Goal: Task Accomplishment & Management: Use online tool/utility

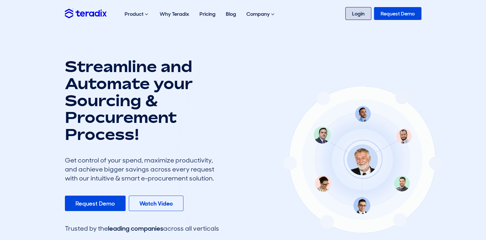
click at [354, 19] on link "Login" at bounding box center [359, 13] width 26 height 13
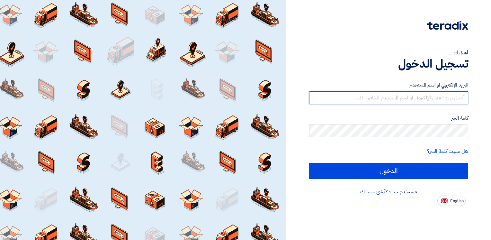
click at [374, 96] on input "text" at bounding box center [388, 97] width 159 height 13
type input "[EMAIL_ADDRESS][DOMAIN_NAME]"
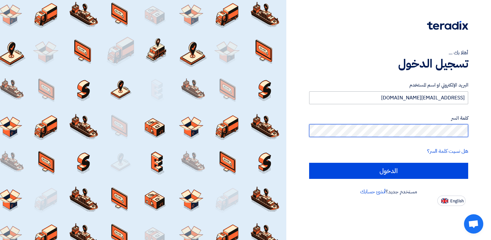
click at [309, 163] on input "الدخول" at bounding box center [388, 171] width 159 height 16
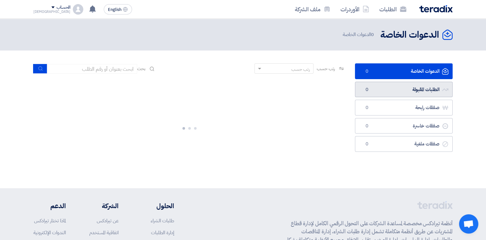
click at [395, 90] on link "الطلبات المقبولة الطلبات المقبولة 0" at bounding box center [404, 90] width 98 height 16
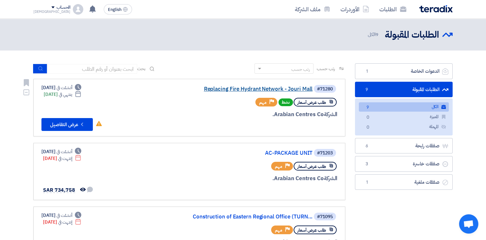
click at [227, 89] on link "Replacing Fire Hydrant Network - Jouri Mall" at bounding box center [248, 89] width 129 height 6
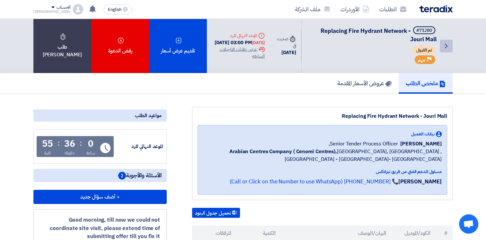
click at [449, 45] on icon "Back" at bounding box center [447, 46] width 8 height 8
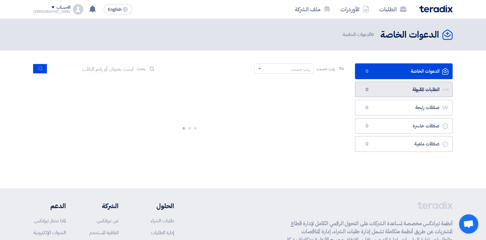
click at [424, 91] on link "الطلبات المقبولة الطلبات المقبولة 0" at bounding box center [404, 90] width 98 height 16
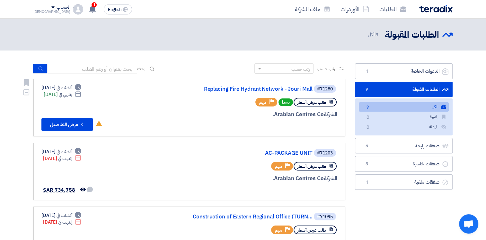
scroll to position [161, 0]
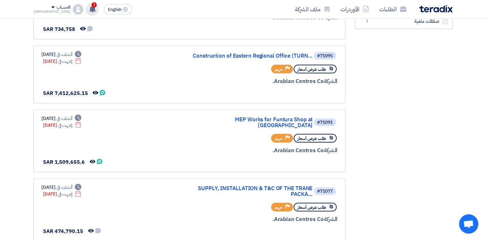
click at [89, 10] on icon at bounding box center [92, 8] width 7 height 7
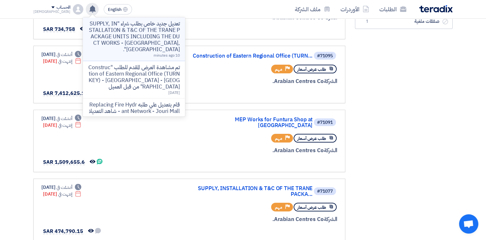
click at [123, 37] on p "تعديل جديد خاص بطلب شراء "SUPPLY, INSTALLATION & T&C OF THE TRANE PACKAGE UNITS…" at bounding box center [134, 37] width 92 height 32
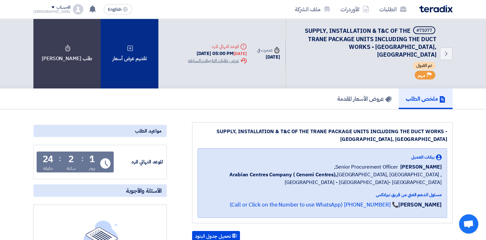
click at [128, 50] on div "تقديم عرض أسعار" at bounding box center [130, 54] width 58 height 70
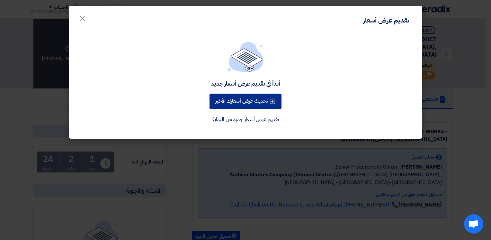
click at [257, 102] on button "تحديث عرض أسعارك الأخير" at bounding box center [246, 101] width 72 height 15
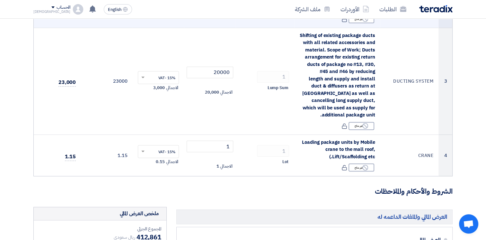
scroll to position [482, 0]
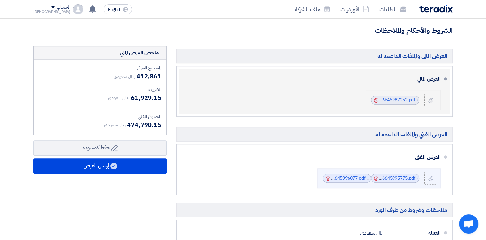
click at [376, 100] on icon "Cancel" at bounding box center [376, 100] width 5 height 5
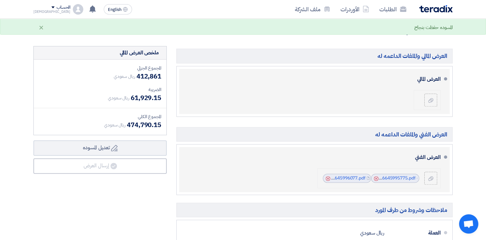
click at [376, 178] on icon "Cancel" at bounding box center [376, 178] width 5 height 5
click at [378, 178] on icon "Cancel" at bounding box center [376, 178] width 5 height 5
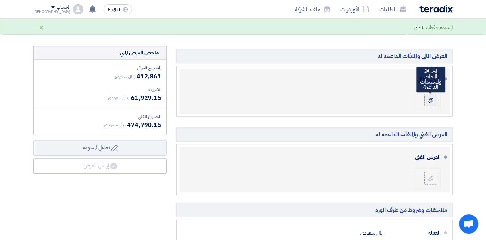
click at [432, 98] on icon at bounding box center [431, 100] width 5 height 5
click at [0, 0] on input "file" at bounding box center [0, 0] width 0 height 0
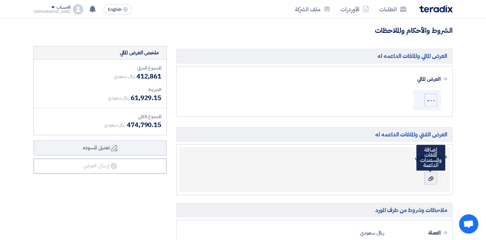
click at [430, 175] on div at bounding box center [431, 178] width 8 height 6
click at [0, 0] on input "file" at bounding box center [0, 0] width 0 height 0
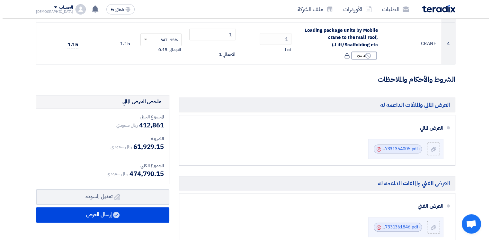
scroll to position [430, 0]
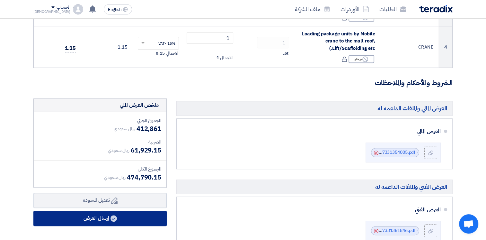
click at [104, 216] on button "إرسال العرض" at bounding box center [99, 218] width 133 height 15
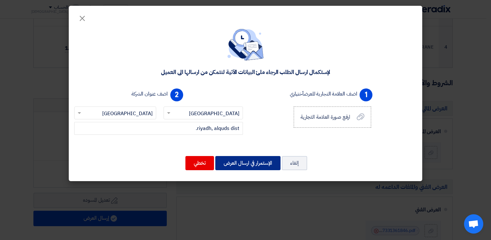
click at [242, 159] on button "الإستمرار في ارسال العرض" at bounding box center [247, 163] width 65 height 14
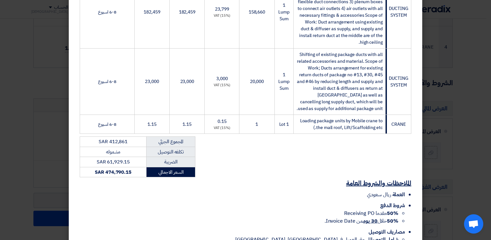
scroll to position [399, 0]
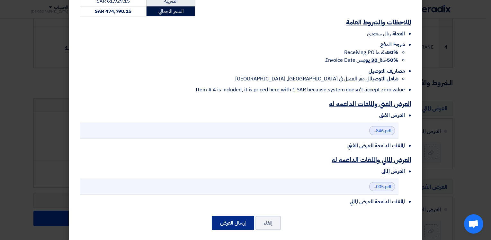
click at [235, 216] on button "إرسال العرض" at bounding box center [233, 223] width 42 height 14
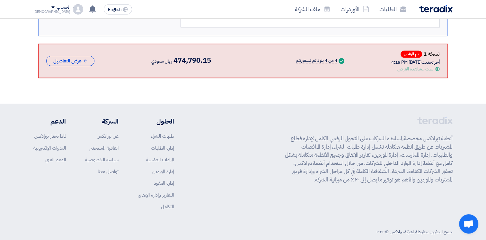
scroll to position [811, 0]
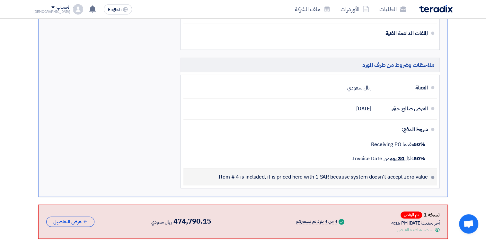
click at [313, 174] on span "Item # 4 is included, it is priced here with 1 SAR because system doesn't accep…" at bounding box center [324, 177] width 210 height 6
click at [299, 174] on span "Item # 4 is included, it is priced here with 1 SAR because system doesn't accep…" at bounding box center [324, 177] width 210 height 6
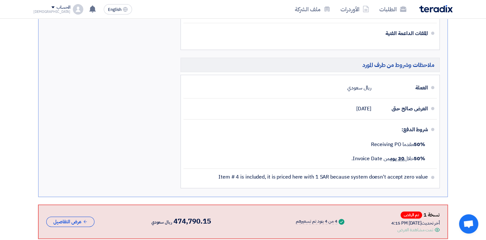
click at [409, 226] on div "تمت مشاهدة العرض" at bounding box center [416, 229] width 36 height 7
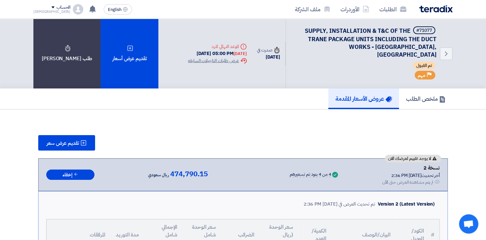
scroll to position [0, 0]
click at [445, 51] on icon "Back" at bounding box center [447, 54] width 8 height 8
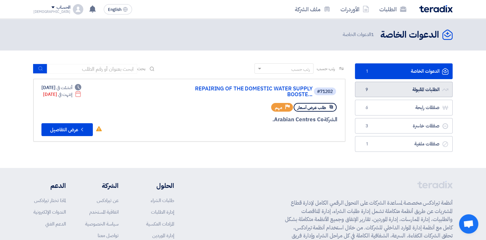
click at [399, 89] on link "الطلبات المقبولة الطلبات المقبولة 9" at bounding box center [404, 90] width 98 height 16
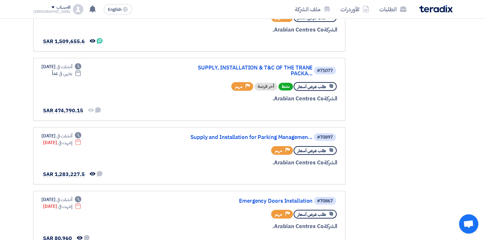
scroll to position [284, 0]
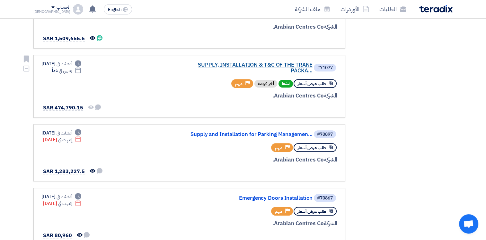
click at [298, 62] on link "SUPPLY, INSTALLATION & T&C OF THE TRANE PACKA..." at bounding box center [248, 68] width 129 height 12
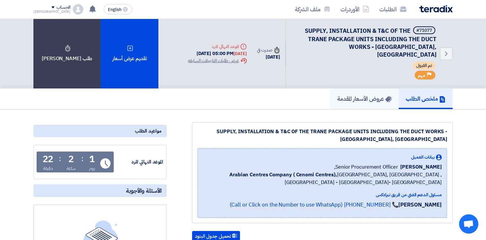
click at [355, 95] on h5 "عروض الأسعار المقدمة" at bounding box center [365, 98] width 54 height 7
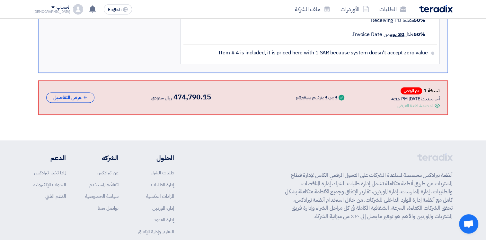
scroll to position [936, 0]
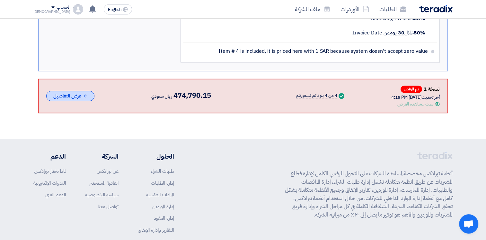
click at [80, 91] on button "عرض التفاصيل" at bounding box center [70, 96] width 48 height 11
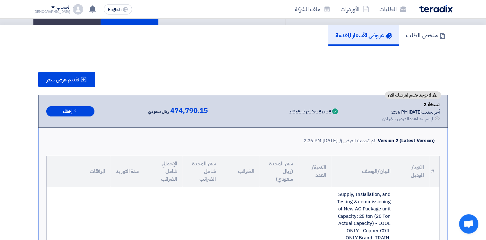
scroll to position [61, 0]
